Goal: Transaction & Acquisition: Subscribe to service/newsletter

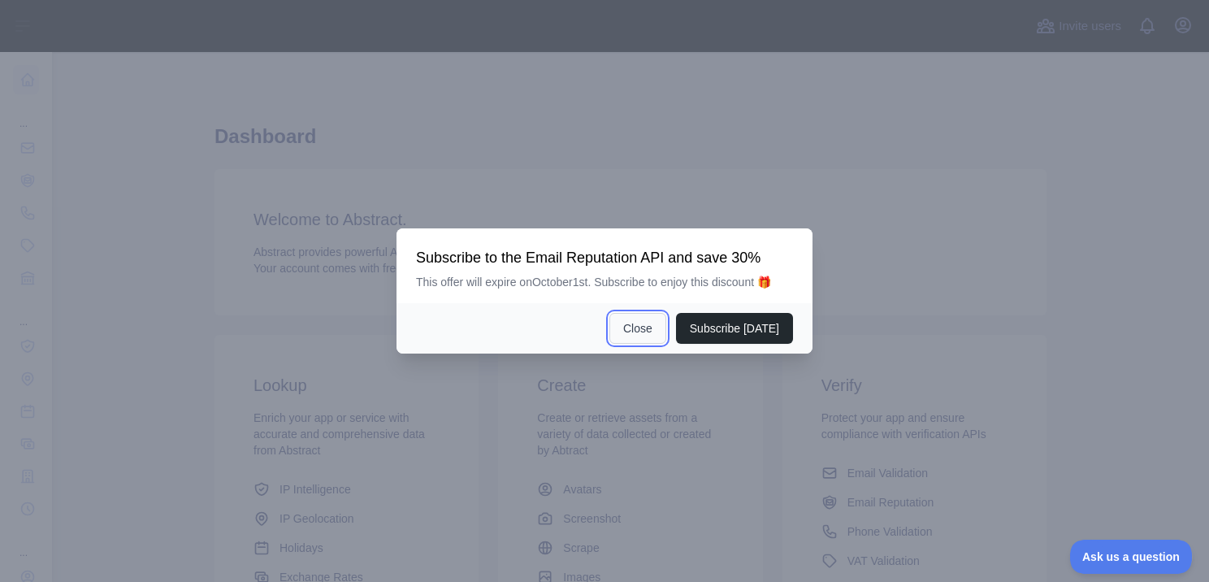
click at [650, 331] on button "Close" at bounding box center [638, 328] width 57 height 31
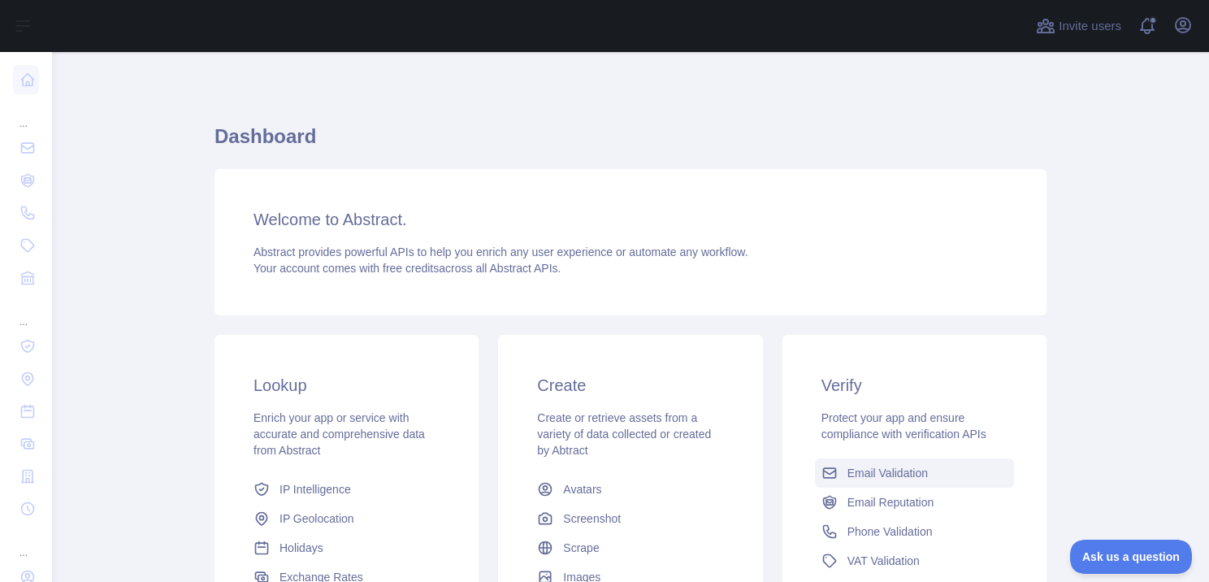
click at [901, 465] on span "Email Validation" at bounding box center [888, 473] width 80 height 16
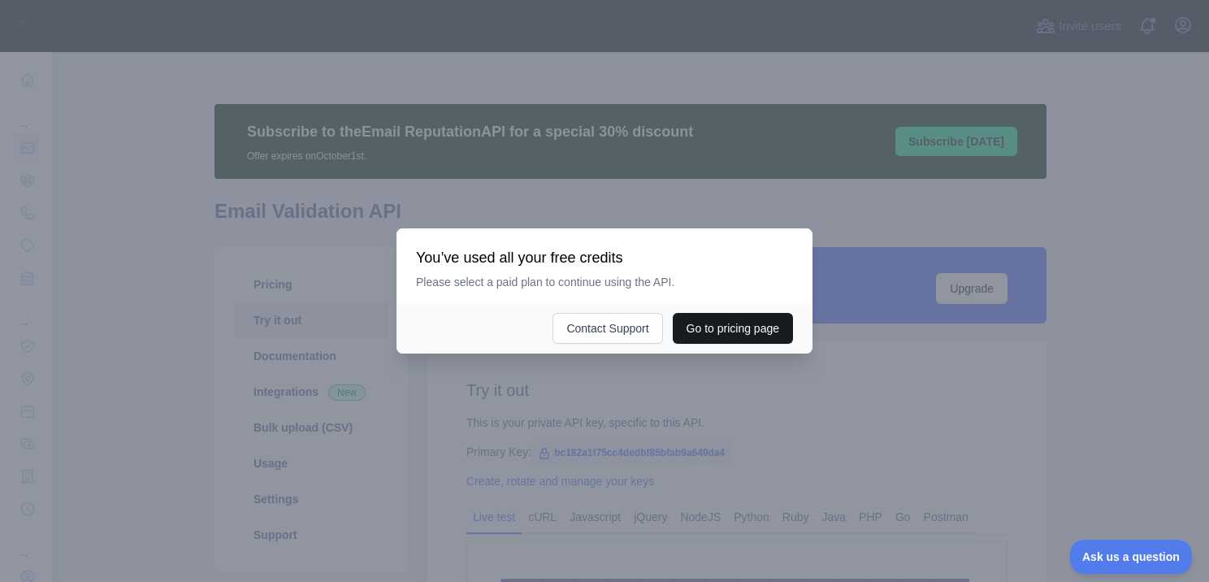
click at [718, 326] on button "Go to pricing page" at bounding box center [733, 328] width 120 height 31
